Goal: Information Seeking & Learning: Learn about a topic

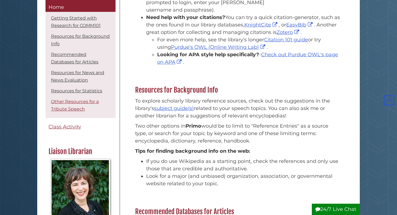
scroll to position [160, 0]
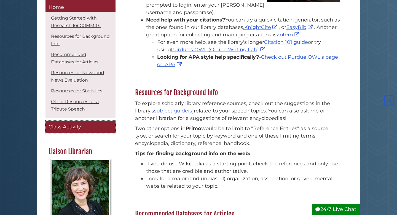
click at [66, 131] on link "Class Activity" at bounding box center [81, 127] width 70 height 12
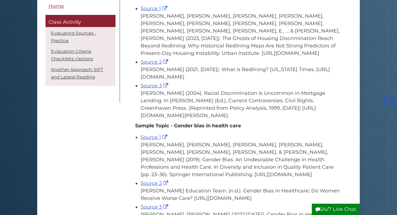
scroll to position [255, 0]
click at [148, 12] on link "Source 1" at bounding box center [155, 9] width 28 height 6
click at [149, 65] on link "Source 2" at bounding box center [155, 62] width 29 height 6
click at [153, 89] on link "Source 3" at bounding box center [155, 86] width 29 height 6
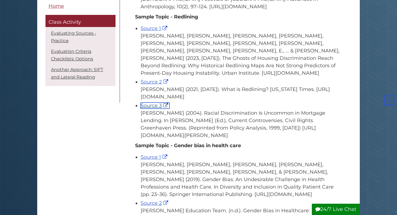
scroll to position [235, 0]
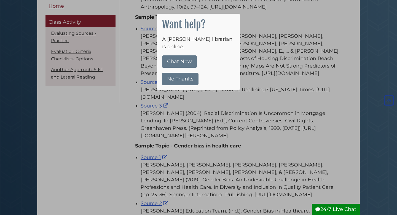
click at [265, 30] on div at bounding box center [198, 107] width 397 height 215
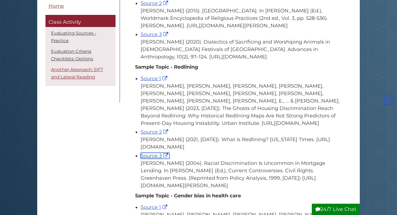
scroll to position [0, 0]
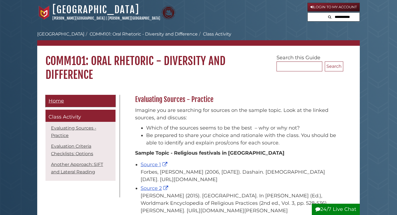
click at [55, 98] on span "Home" at bounding box center [56, 101] width 15 height 6
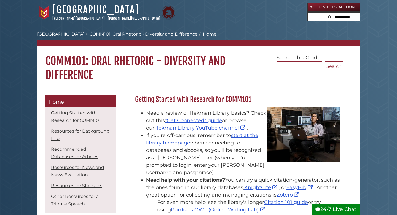
click at [336, 16] on input "text" at bounding box center [343, 17] width 33 height 9
type input "**********"
click at [308, 13] on button "Search" at bounding box center [311, 16] width 7 height 7
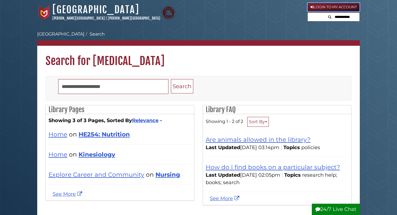
click at [321, 6] on link "Login to My Account" at bounding box center [334, 7] width 52 height 9
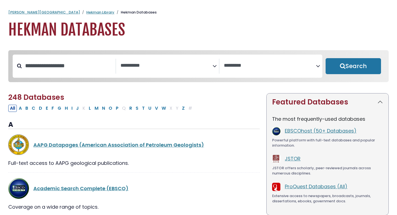
select select "Database Subject Filter"
select select "Database Vendors Filter"
click at [86, 11] on link "Hekman Library" at bounding box center [100, 12] width 28 height 5
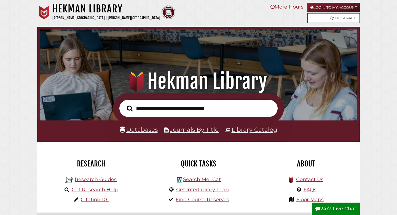
scroll to position [105, 315]
click at [155, 109] on input "text" at bounding box center [198, 109] width 159 height 18
click at [102, 129] on div "Databases Journals By Title Library Catalog" at bounding box center [198, 131] width 323 height 21
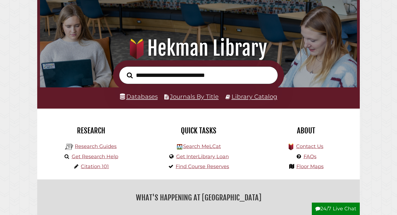
scroll to position [34, 0]
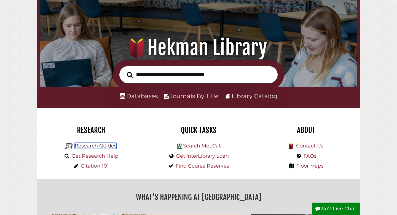
click at [97, 145] on link "Research Guides" at bounding box center [96, 146] width 42 height 6
